Goal: Task Accomplishment & Management: Use online tool/utility

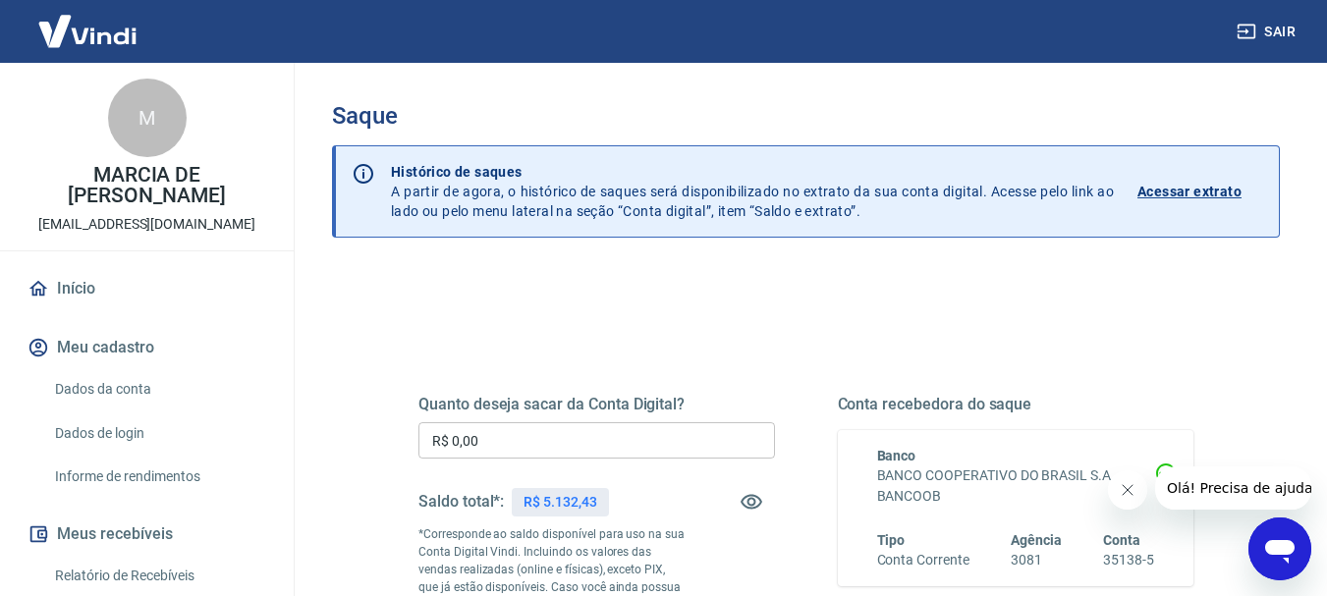
click at [534, 445] on input "R$ 0,00" at bounding box center [596, 440] width 357 height 36
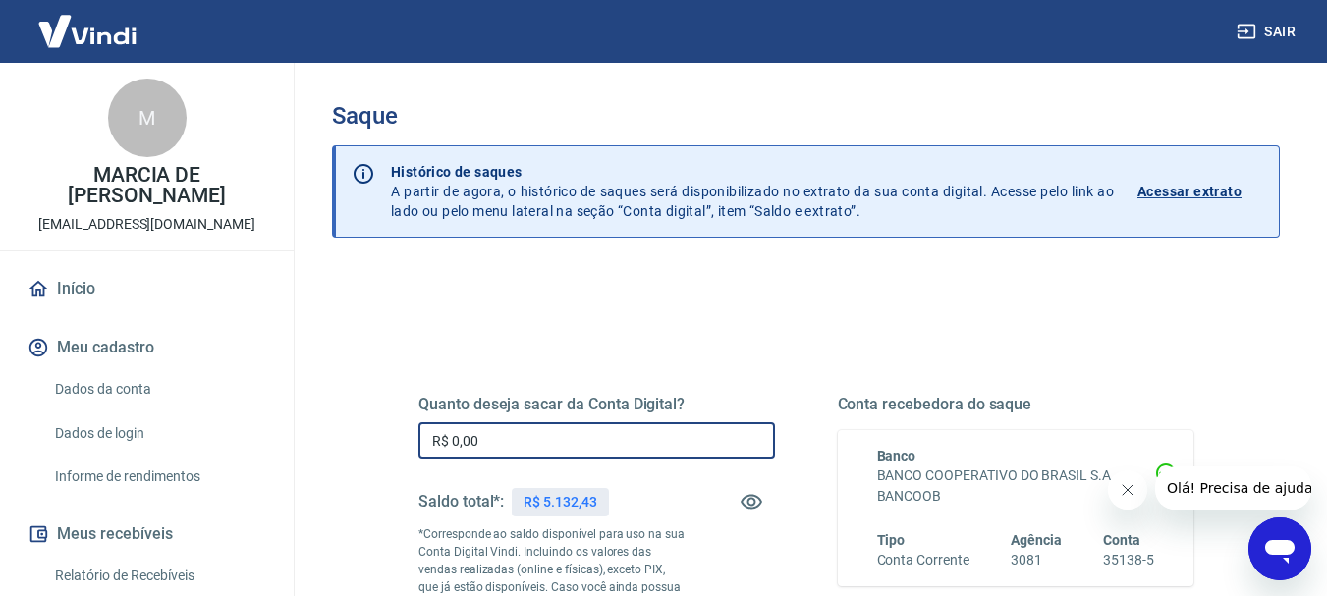
click at [534, 445] on input "R$ 0,00" at bounding box center [596, 440] width 357 height 36
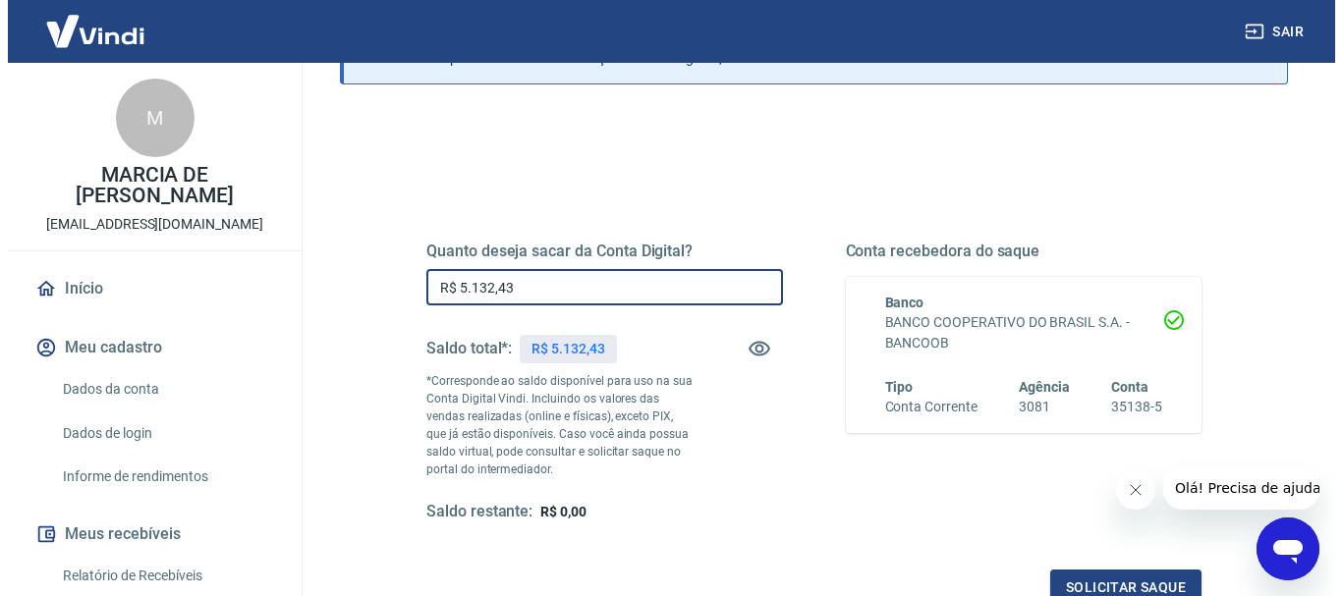
scroll to position [295, 0]
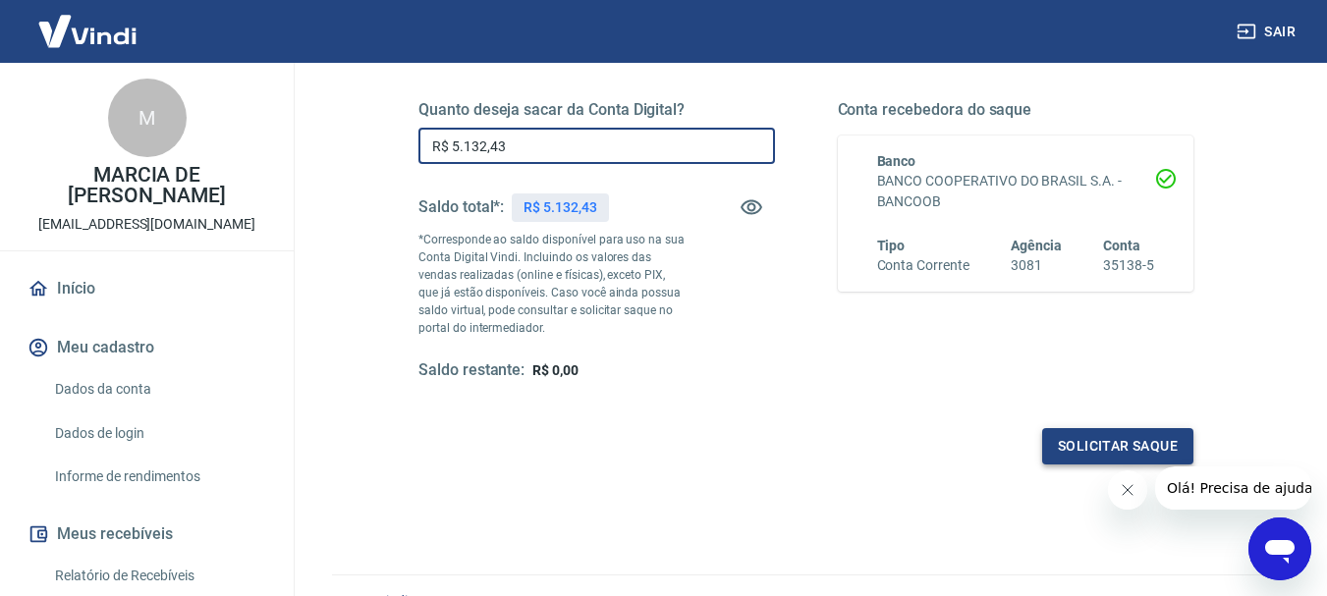
type input "R$ 5.132,43"
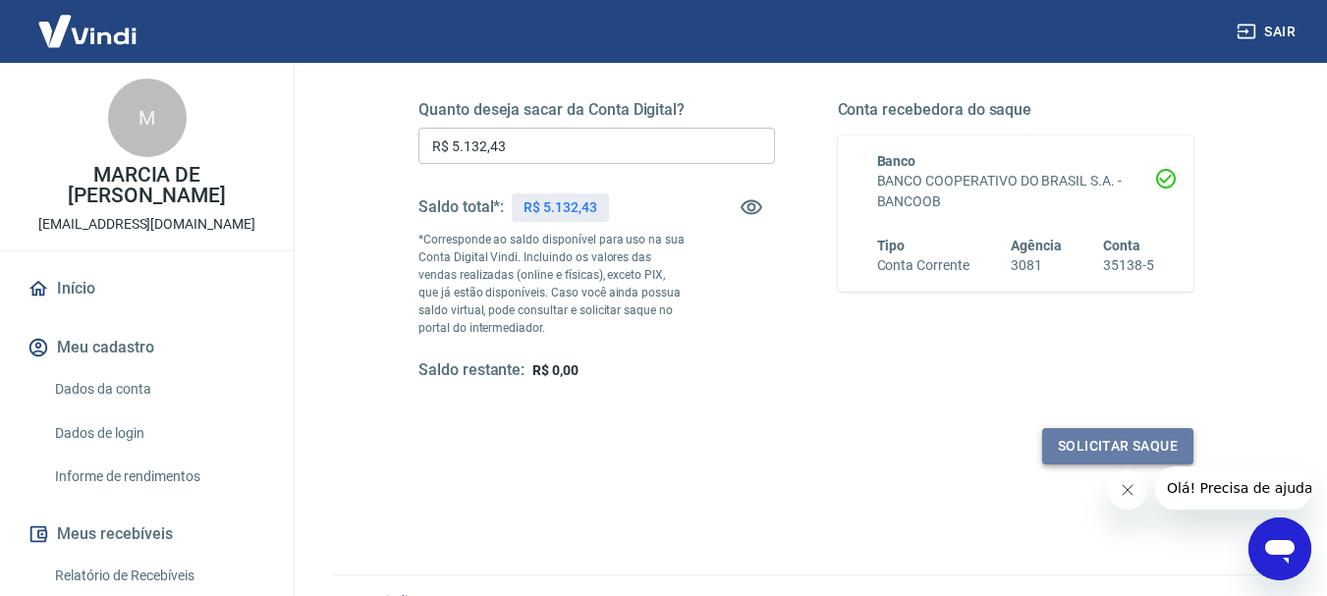
click at [1071, 448] on button "Solicitar saque" at bounding box center [1117, 446] width 151 height 36
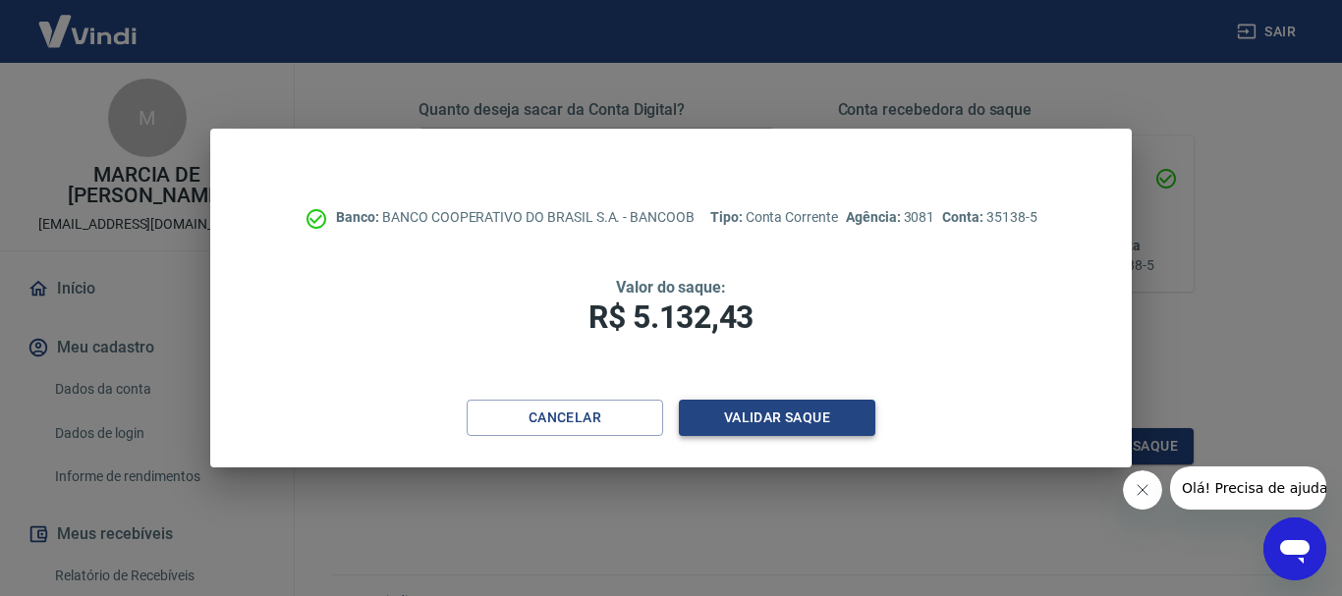
click at [828, 418] on button "Validar saque" at bounding box center [777, 418] width 196 height 36
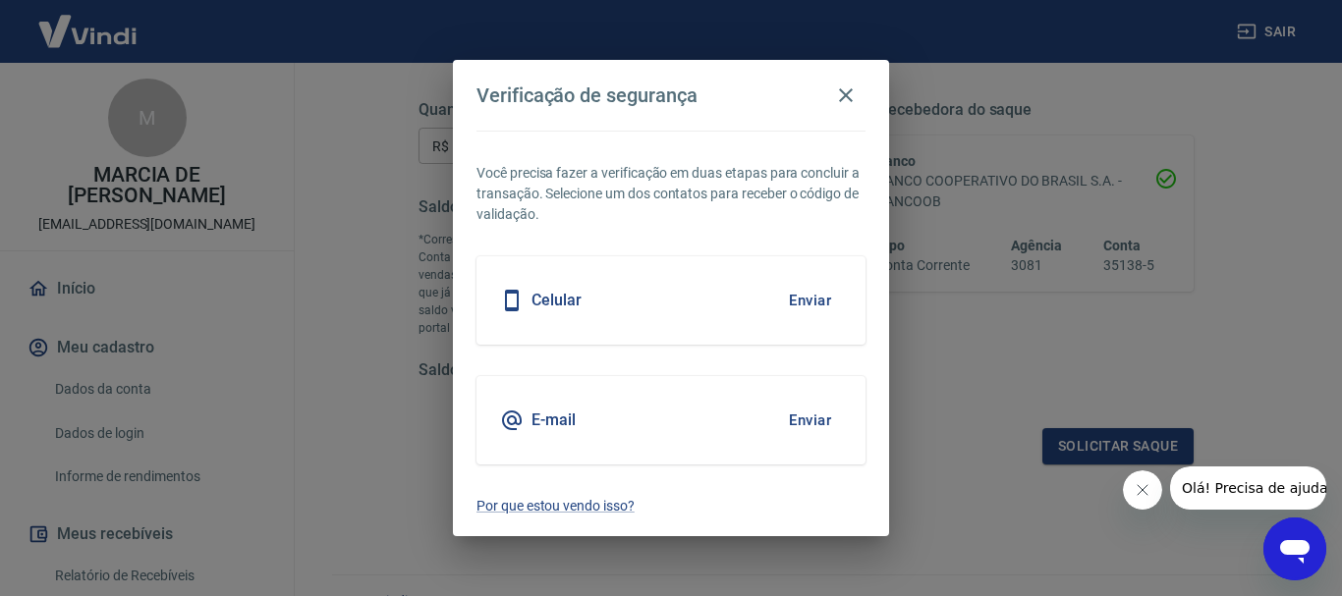
click at [808, 417] on button "Enviar" at bounding box center [810, 420] width 64 height 41
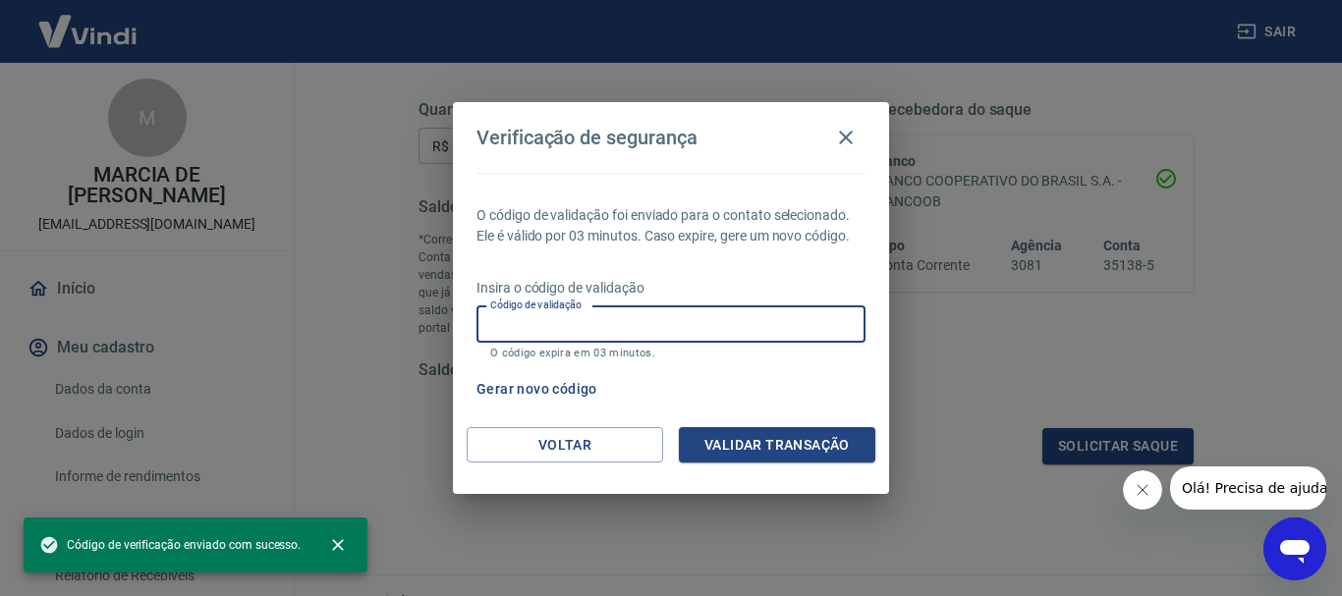
click at [610, 314] on input "Código de validação" at bounding box center [670, 324] width 389 height 36
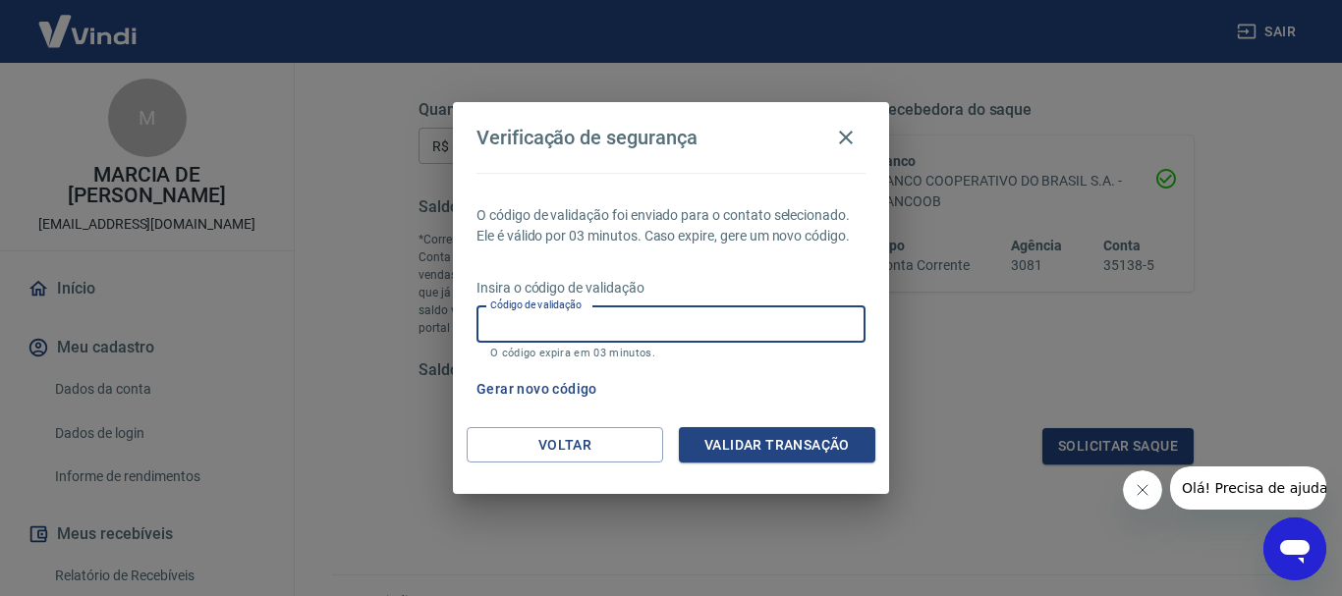
paste input "391527"
type input "391527"
click at [806, 445] on button "Validar transação" at bounding box center [777, 445] width 196 height 36
